Goal: Task Accomplishment & Management: Use online tool/utility

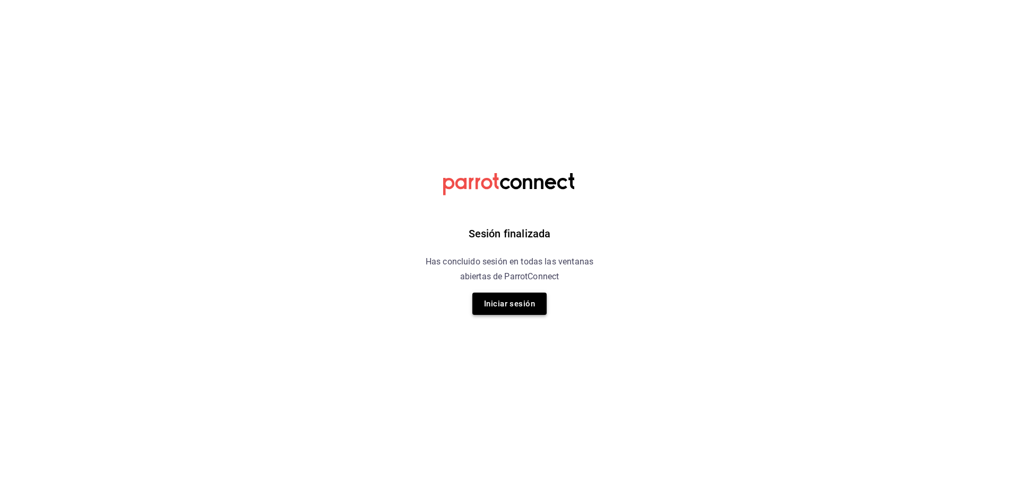
click at [506, 296] on button "Iniciar sesión" at bounding box center [509, 303] width 74 height 22
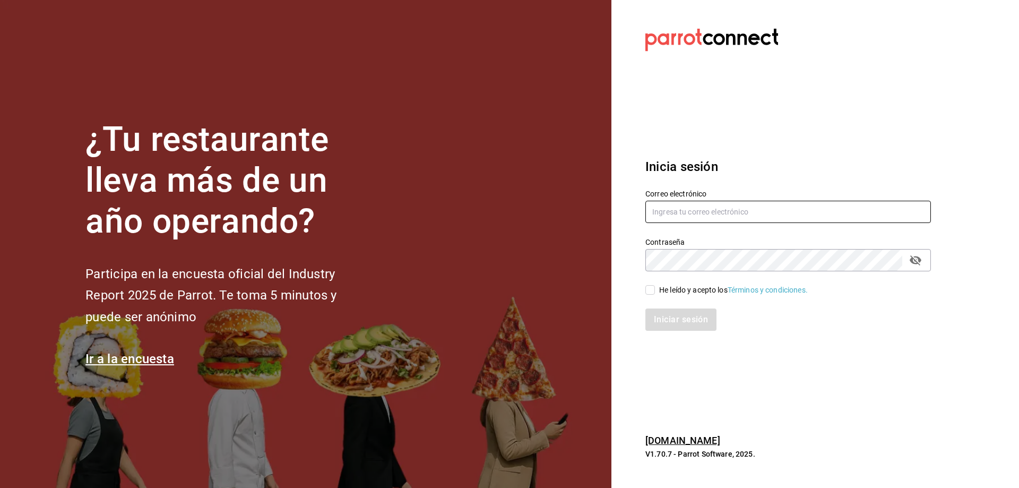
type input "[EMAIL_ADDRESS][DOMAIN_NAME]"
click at [657, 288] on span "He leído y acepto los Términos y condiciones." at bounding box center [731, 289] width 153 height 11
click at [655, 288] on input "He leído y acepto los Términos y condiciones." at bounding box center [650, 290] width 10 height 10
checkbox input "true"
click at [680, 326] on button "Iniciar sesión" at bounding box center [681, 319] width 72 height 22
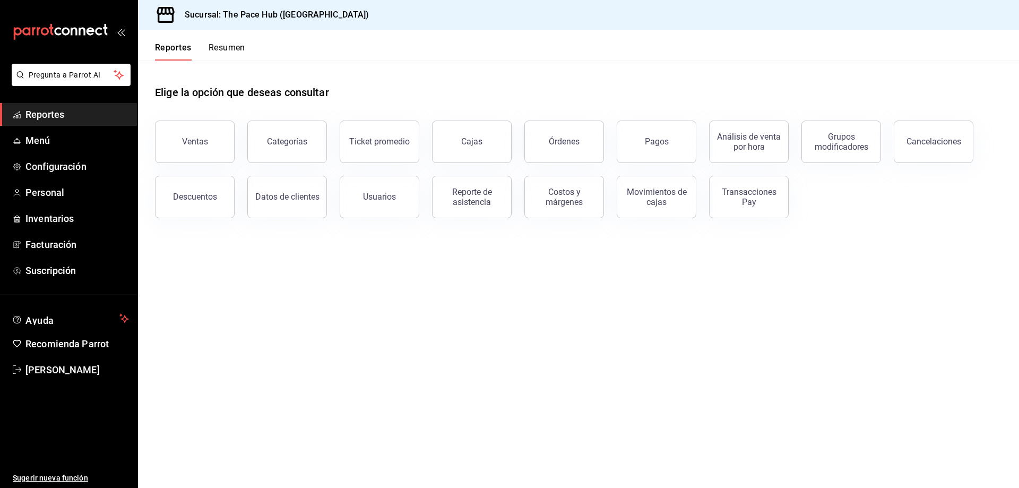
click at [205, 47] on div "Reportes Resumen" at bounding box center [200, 51] width 90 height 18
click at [229, 53] on button "Resumen" at bounding box center [227, 51] width 37 height 18
